Goal: Information Seeking & Learning: Learn about a topic

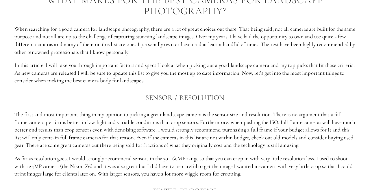
scroll to position [343, 0]
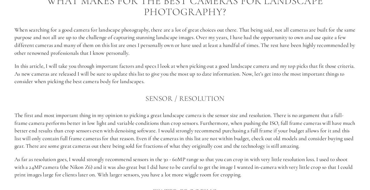
click at [275, 46] on p "When searching for a good camera for landscape photography, there are a lot of …" at bounding box center [184, 41] width 341 height 31
click at [29, 56] on p "When searching for a good camera for landscape photography, there are a lot of …" at bounding box center [184, 41] width 341 height 31
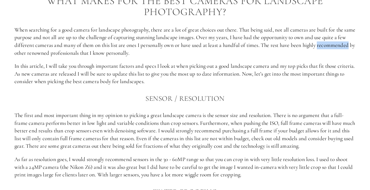
click at [29, 56] on p "When searching for a good camera for landscape photography, there are a lot of …" at bounding box center [184, 41] width 341 height 31
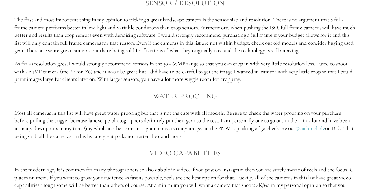
scroll to position [444, 0]
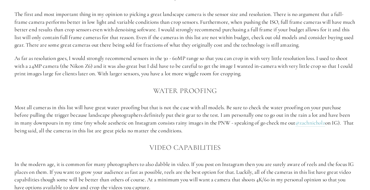
click at [169, 59] on p "As far as resolution goes, I would strongly recommend sensors in the 30 - 60MP …" at bounding box center [184, 65] width 341 height 23
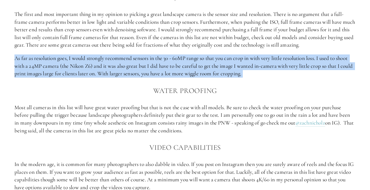
click at [262, 54] on div "what makes for THE BEST CAMERAS FOR landscape PHOTOGRAPHY? When searching for a…" at bounding box center [184, 95] width 341 height 403
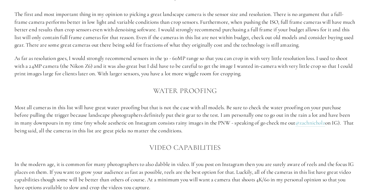
click at [286, 56] on p "As far as resolution goes, I would strongly recommend sensors in the 30 - 60MP …" at bounding box center [184, 65] width 341 height 23
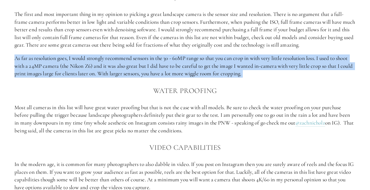
click at [286, 56] on p "As far as resolution goes, I would strongly recommend sensors in the 30 - 60MP …" at bounding box center [184, 65] width 341 height 23
click at [34, 62] on p "As far as resolution goes, I would strongly recommend sensors in the 30 - 60MP …" at bounding box center [184, 65] width 341 height 23
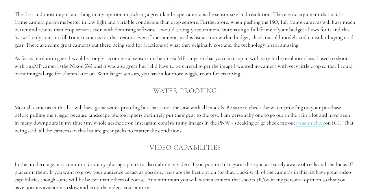
click at [34, 62] on p "As far as resolution goes, I would strongly recommend sensors in the 30 - 60MP …" at bounding box center [184, 65] width 341 height 23
click at [111, 64] on p "As far as resolution goes, I would strongly recommend sensors in the 30 - 60MP …" at bounding box center [184, 65] width 341 height 23
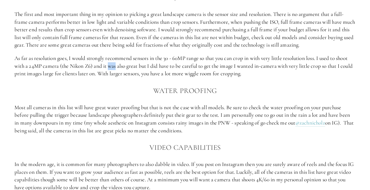
click at [165, 62] on p "As far as resolution goes, I would strongly recommend sensors in the 30 - 60MP …" at bounding box center [184, 65] width 341 height 23
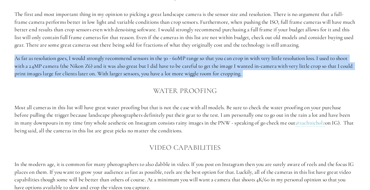
click at [165, 62] on p "As far as resolution goes, I would strongly recommend sensors in the 30 - 60MP …" at bounding box center [184, 65] width 341 height 23
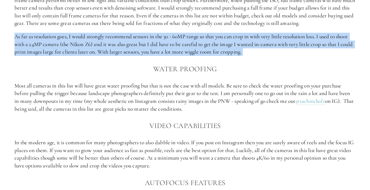
scroll to position [467, 0]
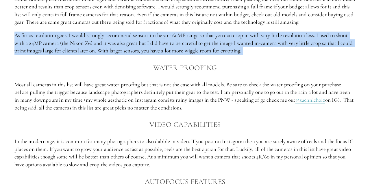
click at [190, 53] on p "As far as resolution goes, I would strongly recommend sensors in the 30 - 60MP …" at bounding box center [184, 43] width 341 height 23
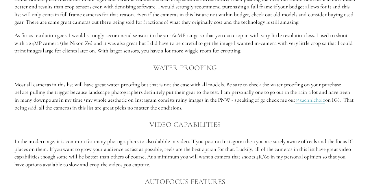
click at [190, 53] on p "As far as resolution goes, I would strongly recommend sensors in the 30 - 60MP …" at bounding box center [184, 43] width 341 height 23
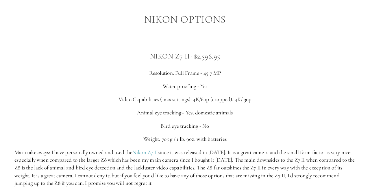
scroll to position [925, 0]
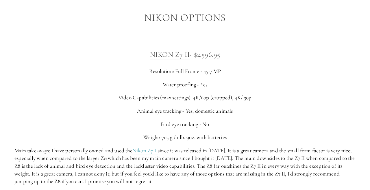
click at [154, 100] on p "Video Capabilities (max settings): 4K/60p (cropped), 4K/ 30p" at bounding box center [184, 98] width 341 height 8
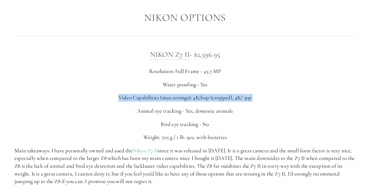
click at [163, 113] on p "Animal eye tracking - Yes, domestic animals" at bounding box center [184, 111] width 341 height 8
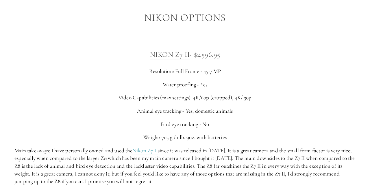
click at [163, 113] on p "Animal eye tracking - Yes, domestic animals" at bounding box center [184, 111] width 341 height 8
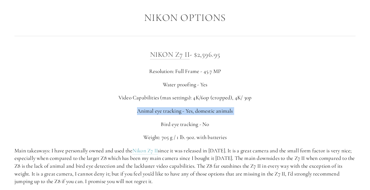
click at [170, 124] on p "Bird eye tracking - No" at bounding box center [184, 124] width 341 height 8
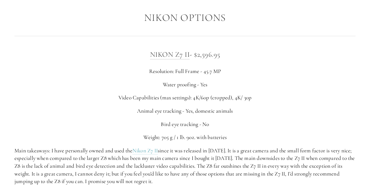
click at [171, 124] on p "Bird eye tracking - No" at bounding box center [184, 124] width 341 height 8
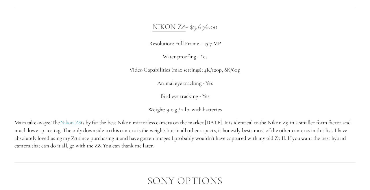
scroll to position [1119, 0]
